Goal: Communication & Community: Share content

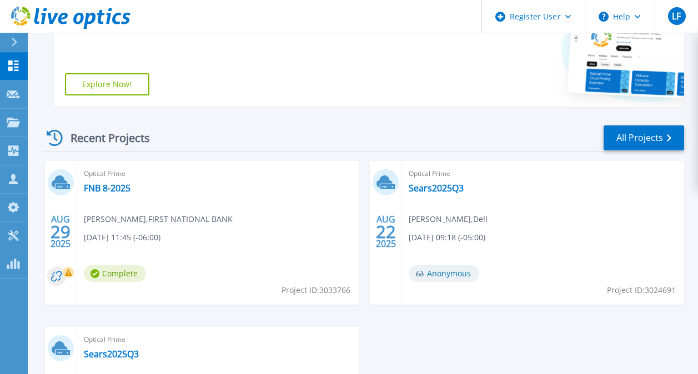
scroll to position [228, 0]
click at [630, 138] on link "All Projects" at bounding box center [644, 138] width 81 height 25
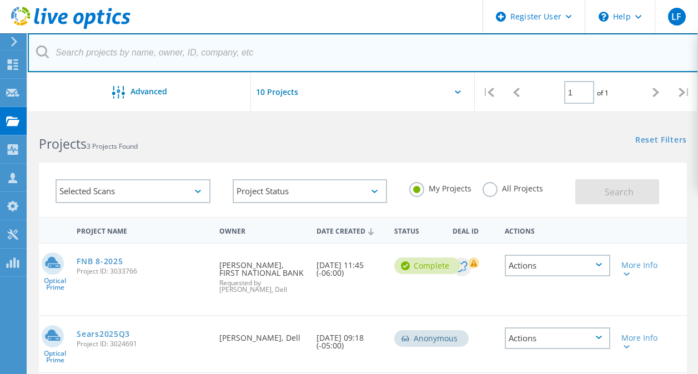
click at [168, 60] on input "text" at bounding box center [363, 52] width 671 height 39
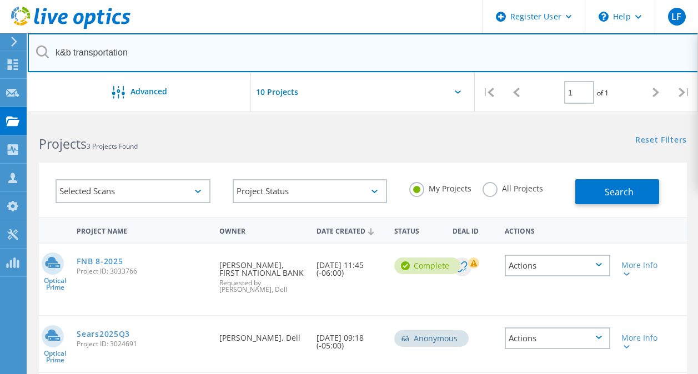
type input "k&b transportation"
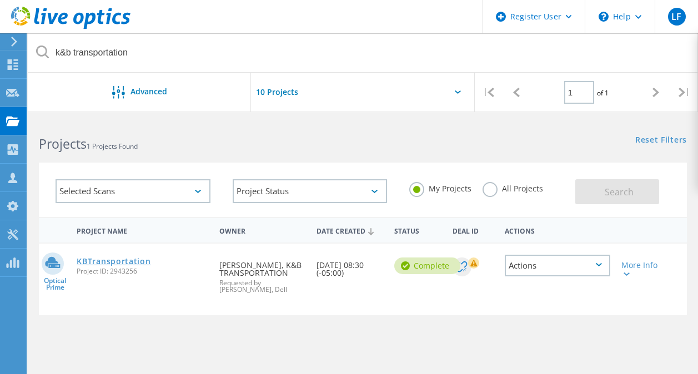
click at [116, 265] on link "KBTransportation" at bounding box center [114, 262] width 74 height 8
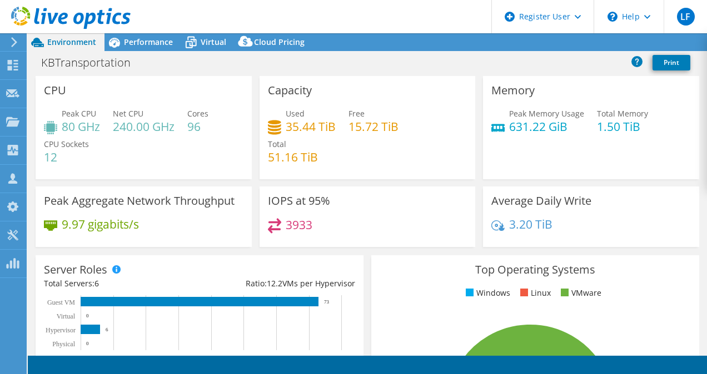
select select "USEast"
select select "USD"
click at [314, 19] on header "LF Dell User Logan Forster Logan.Forster@dell.com Dell My Profile Log Out \n He…" at bounding box center [353, 16] width 707 height 33
click at [674, 288] on ul "Windows Linux VMware" at bounding box center [534, 293] width 311 height 13
click at [559, 39] on link "Share" at bounding box center [568, 42] width 46 height 17
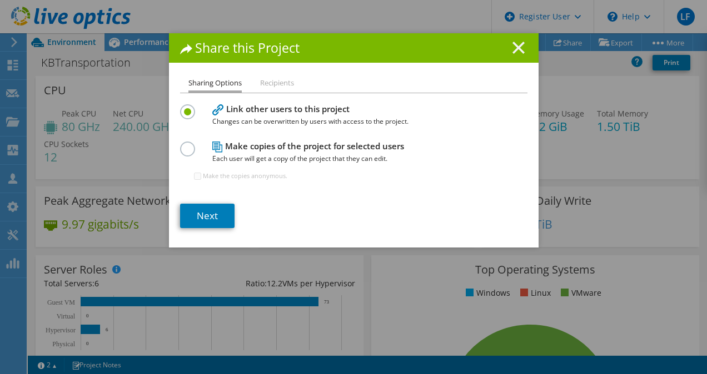
click at [514, 51] on icon at bounding box center [518, 48] width 12 height 12
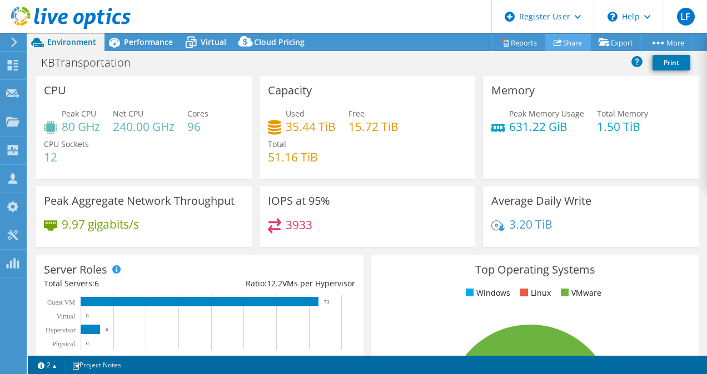
click at [564, 38] on link "Share" at bounding box center [568, 42] width 46 height 17
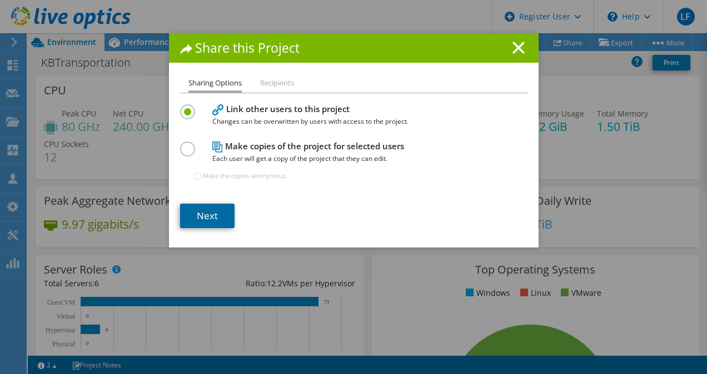
click at [214, 214] on link "Next" at bounding box center [207, 216] width 54 height 24
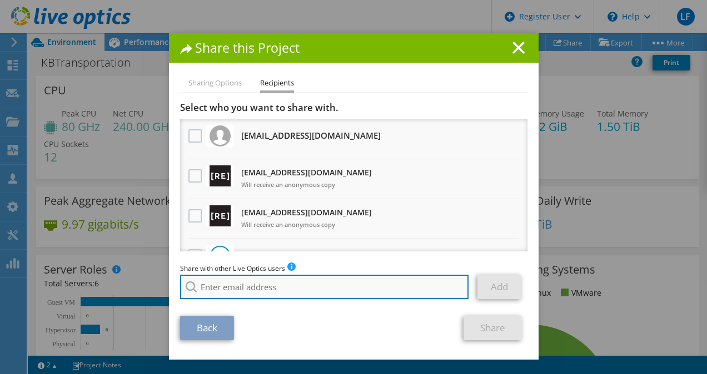
click at [270, 284] on input "search" at bounding box center [324, 287] width 289 height 24
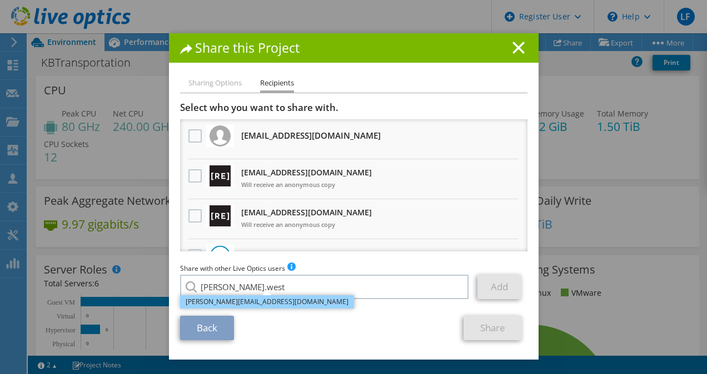
click at [241, 306] on li "Jared.Westin@dell.com" at bounding box center [267, 302] width 174 height 13
type input "Jared.Westin@dell.com"
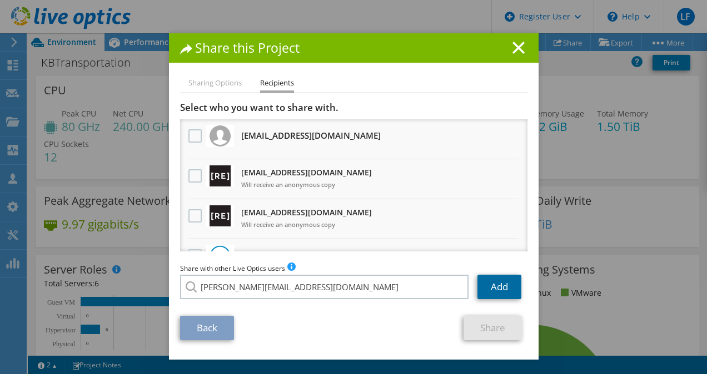
click at [492, 290] on link "Add" at bounding box center [499, 287] width 44 height 24
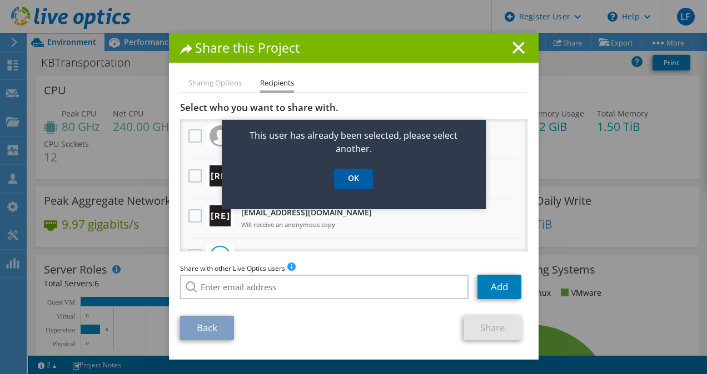
click at [365, 182] on link "OK" at bounding box center [353, 179] width 39 height 21
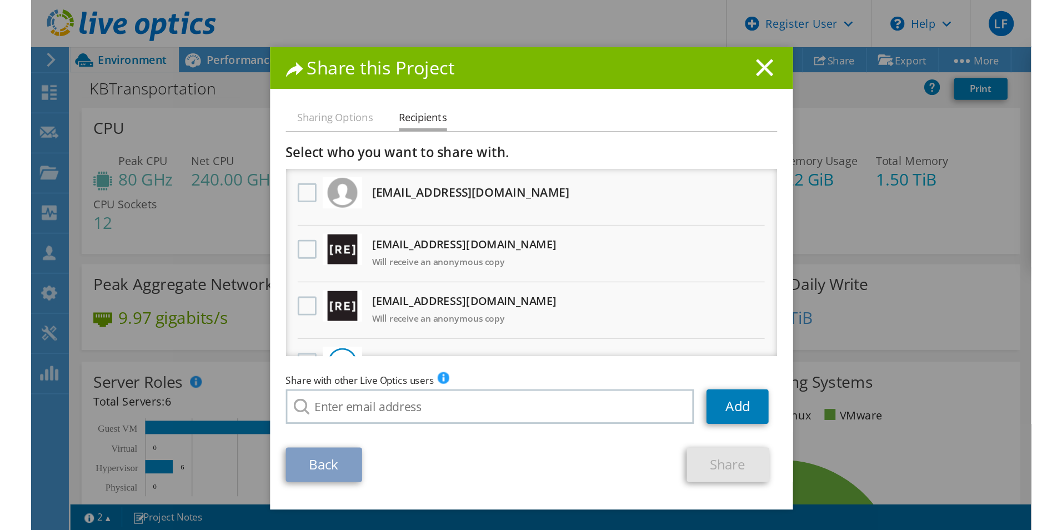
scroll to position [84, 0]
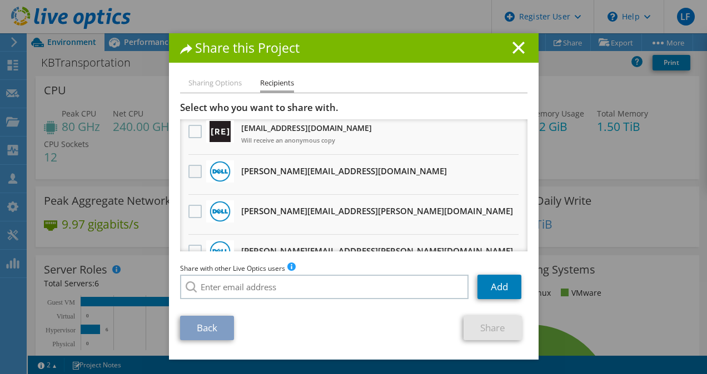
click at [191, 169] on label at bounding box center [196, 171] width 16 height 13
click at [0, 0] on input "checkbox" at bounding box center [0, 0] width 0 height 0
click at [484, 332] on link "Share" at bounding box center [492, 328] width 58 height 24
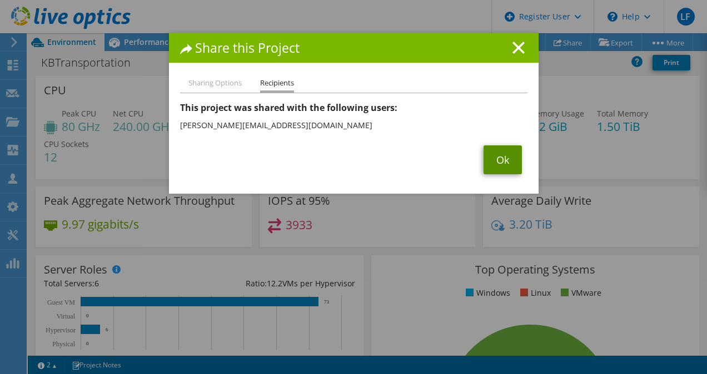
click at [507, 151] on link "Ok" at bounding box center [502, 160] width 38 height 29
